Goal: Find specific page/section: Find specific page/section

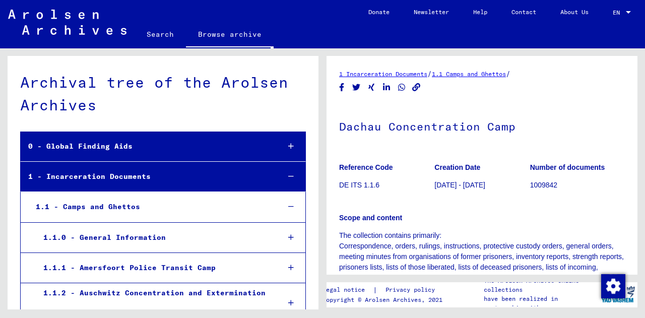
scroll to position [240, 0]
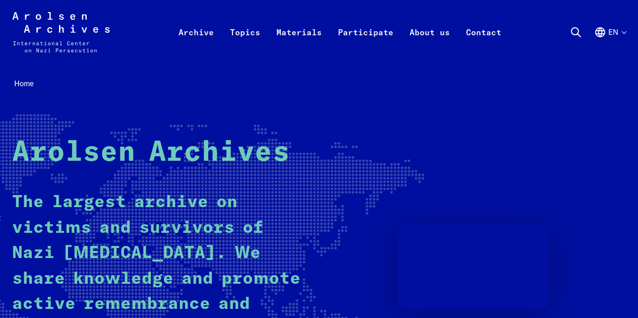
scroll to position [76, 0]
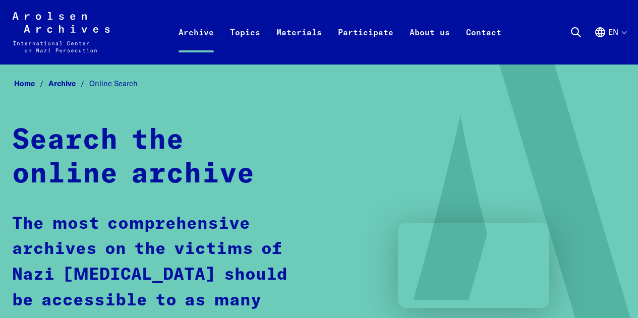
click at [574, 34] on icon at bounding box center [576, 32] width 12 height 12
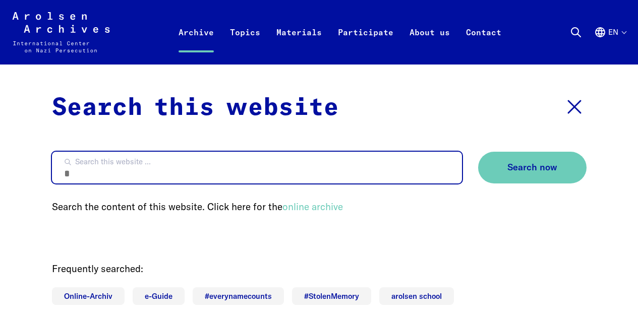
click at [190, 168] on input "Search this website ..." at bounding box center [257, 168] width 410 height 32
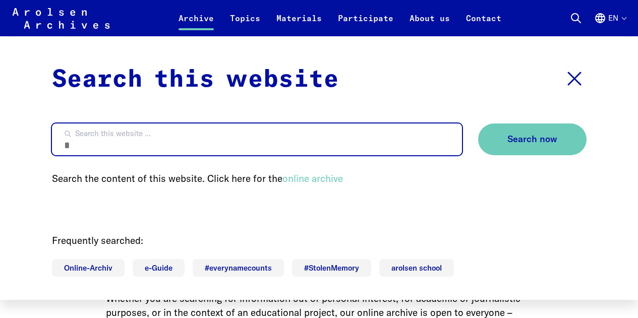
scroll to position [202, 0]
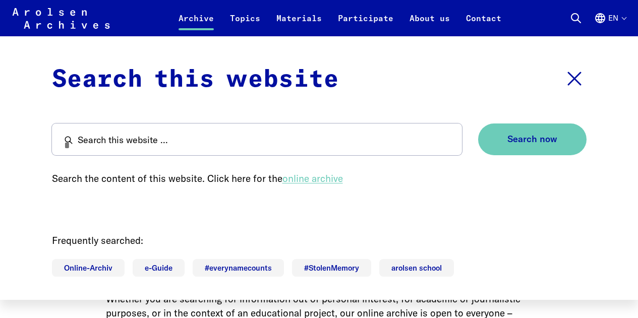
click at [318, 184] on link "online archive" at bounding box center [312, 178] width 60 height 12
